Goal: Task Accomplishment & Management: Complete application form

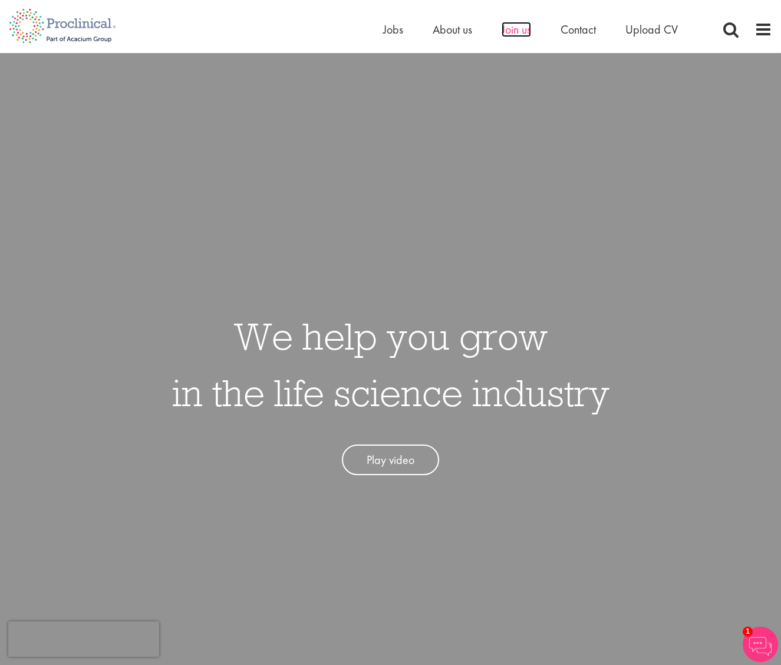
click at [505, 32] on span "Join us" at bounding box center [515, 29] width 29 height 15
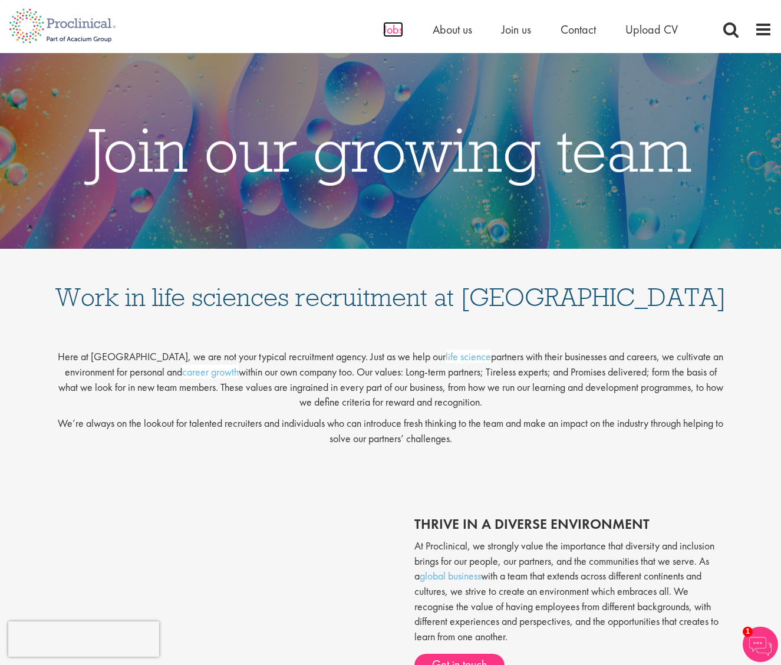
click at [388, 29] on span "Jobs" at bounding box center [393, 29] width 20 height 15
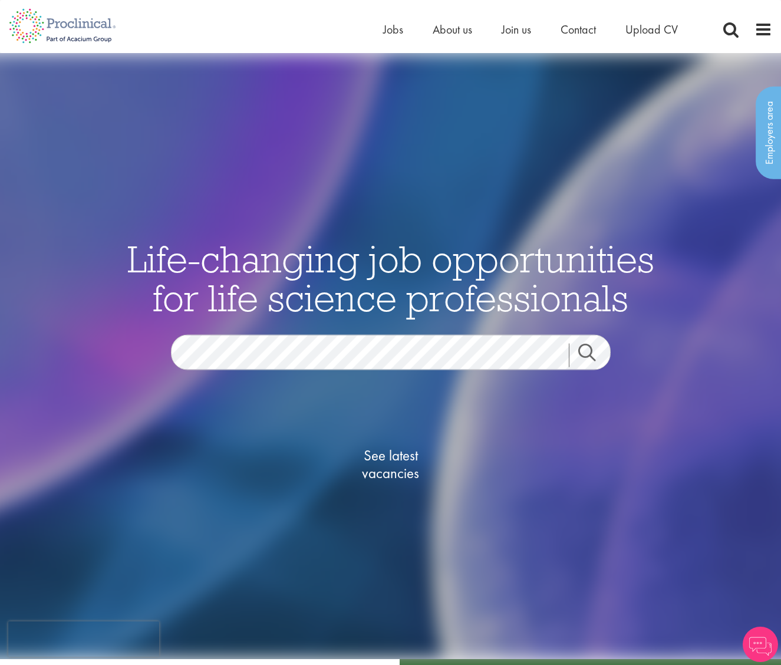
click at [390, 457] on span "See latest vacancies" at bounding box center [391, 464] width 118 height 35
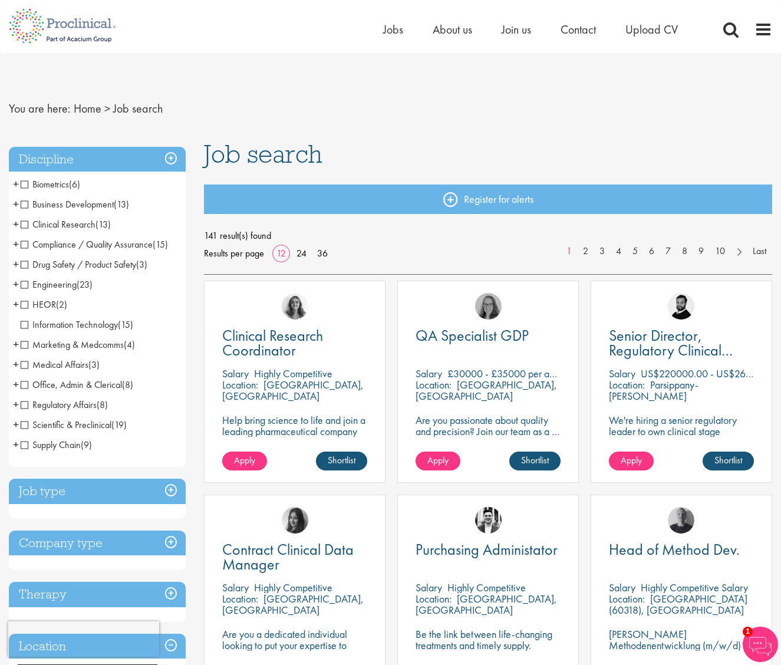
click at [26, 324] on span "Information Technology" at bounding box center [69, 324] width 97 height 12
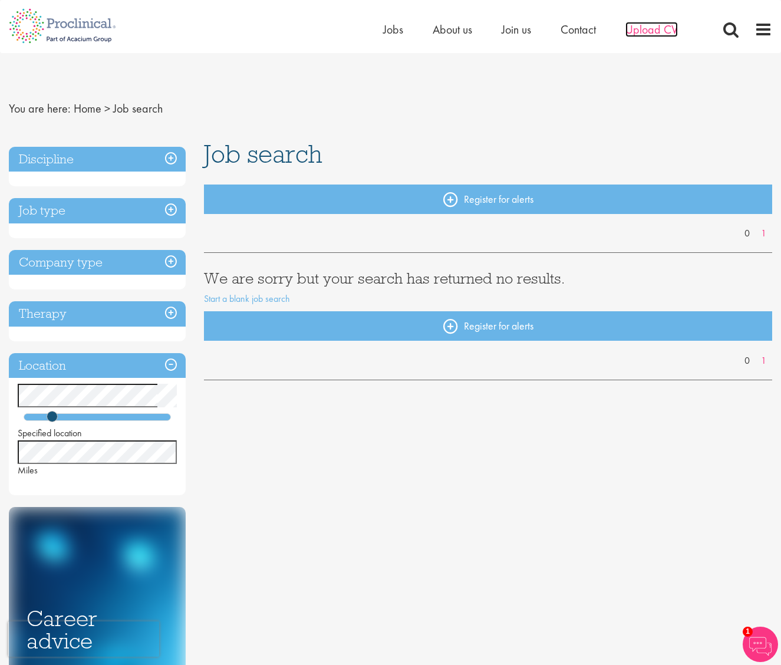
click at [635, 28] on span "Upload CV" at bounding box center [651, 29] width 52 height 15
